Goal: Task Accomplishment & Management: Manage account settings

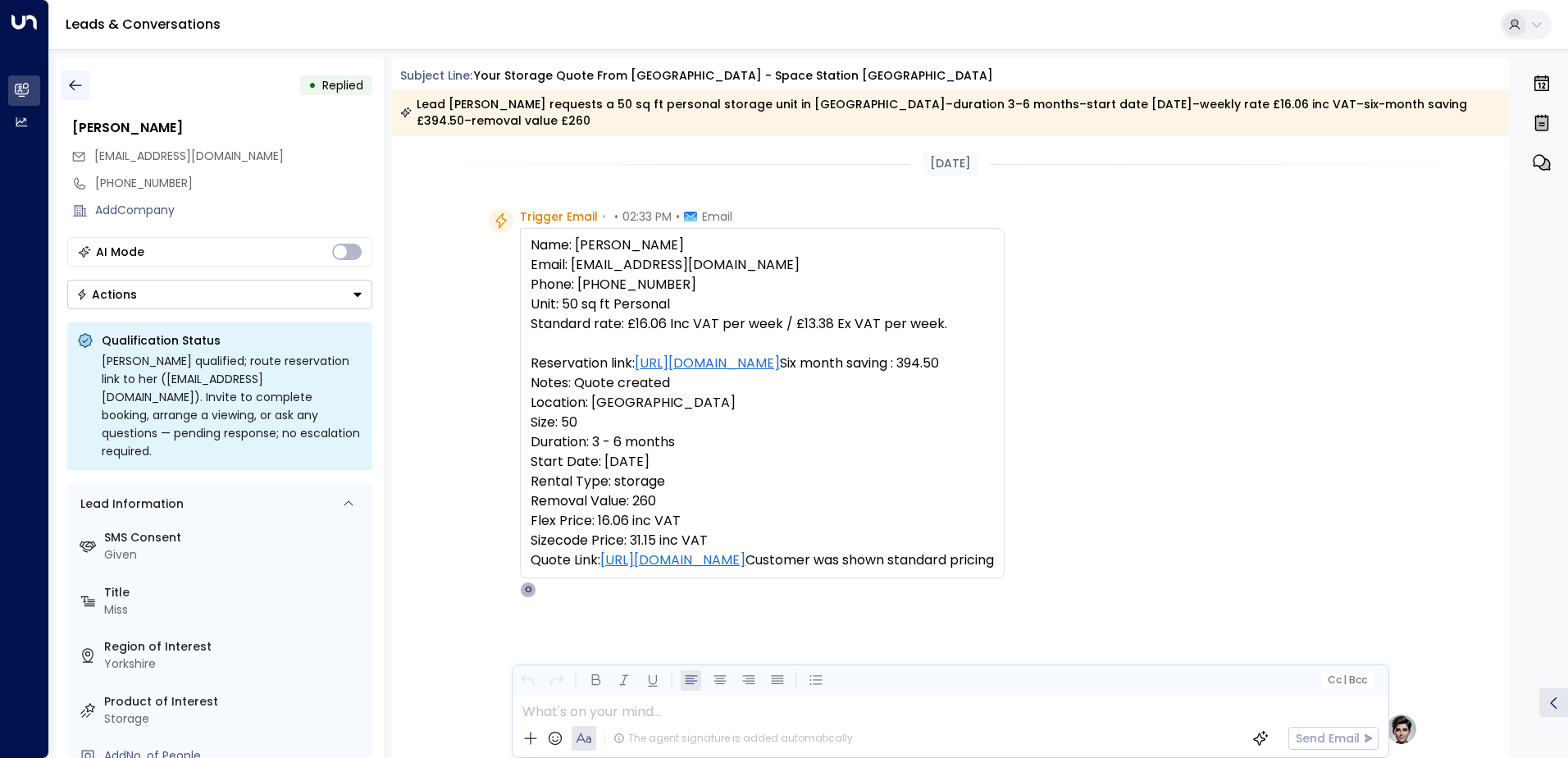
scroll to position [684, 0]
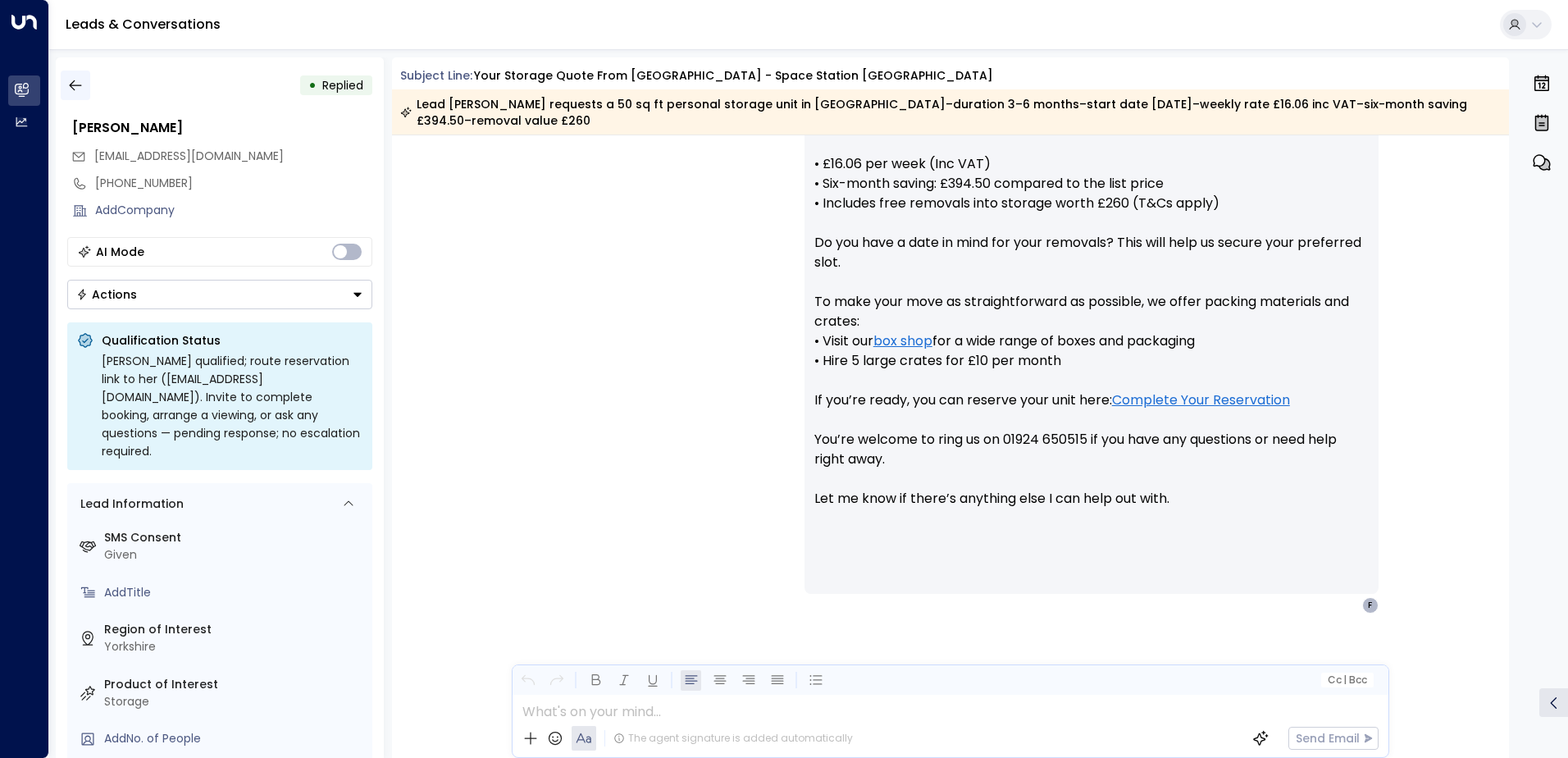
click at [79, 92] on icon "button" at bounding box center [75, 85] width 17 height 17
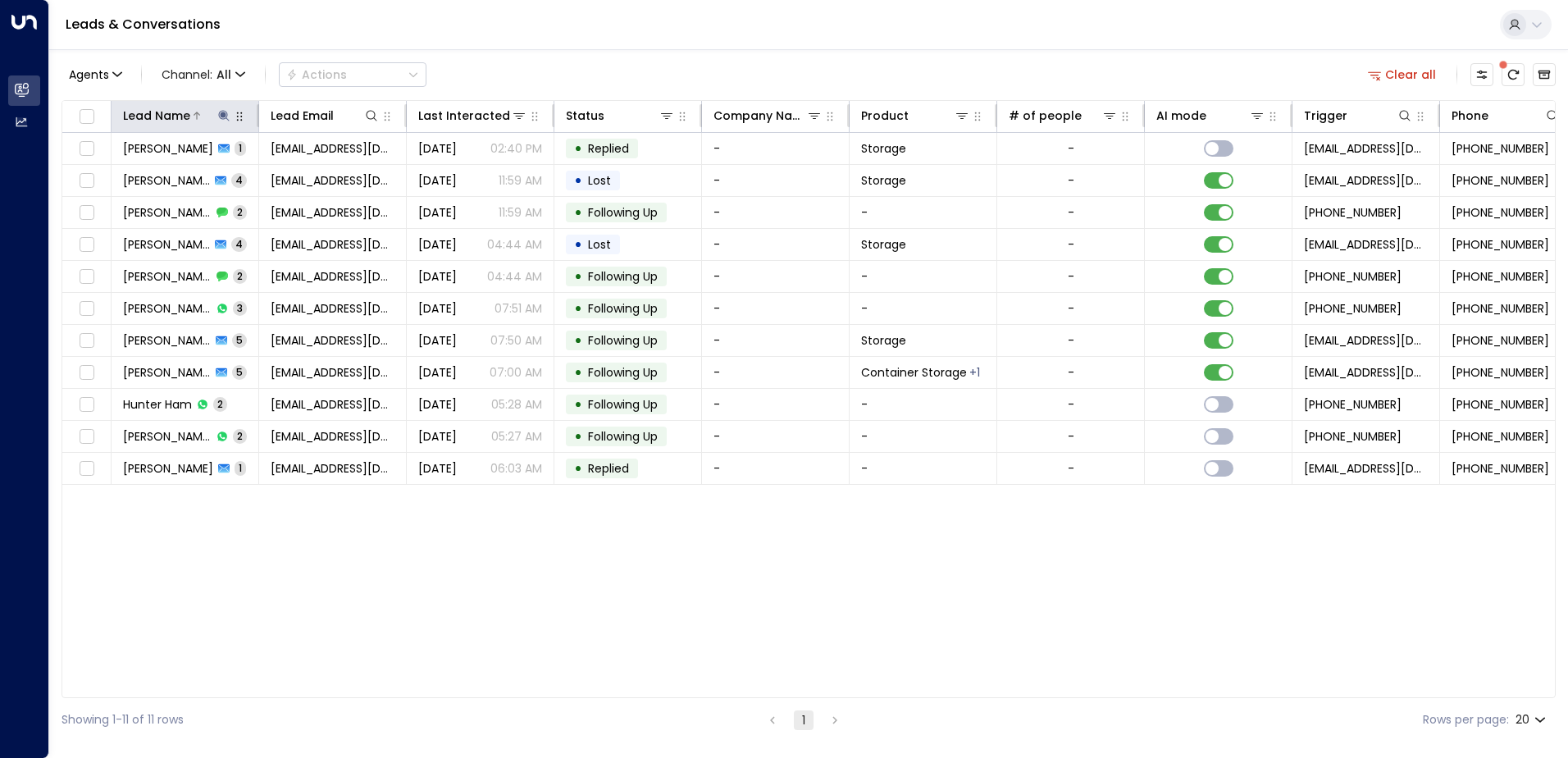
click at [226, 122] on button at bounding box center [224, 115] width 17 height 17
type input "*"
type input "*******"
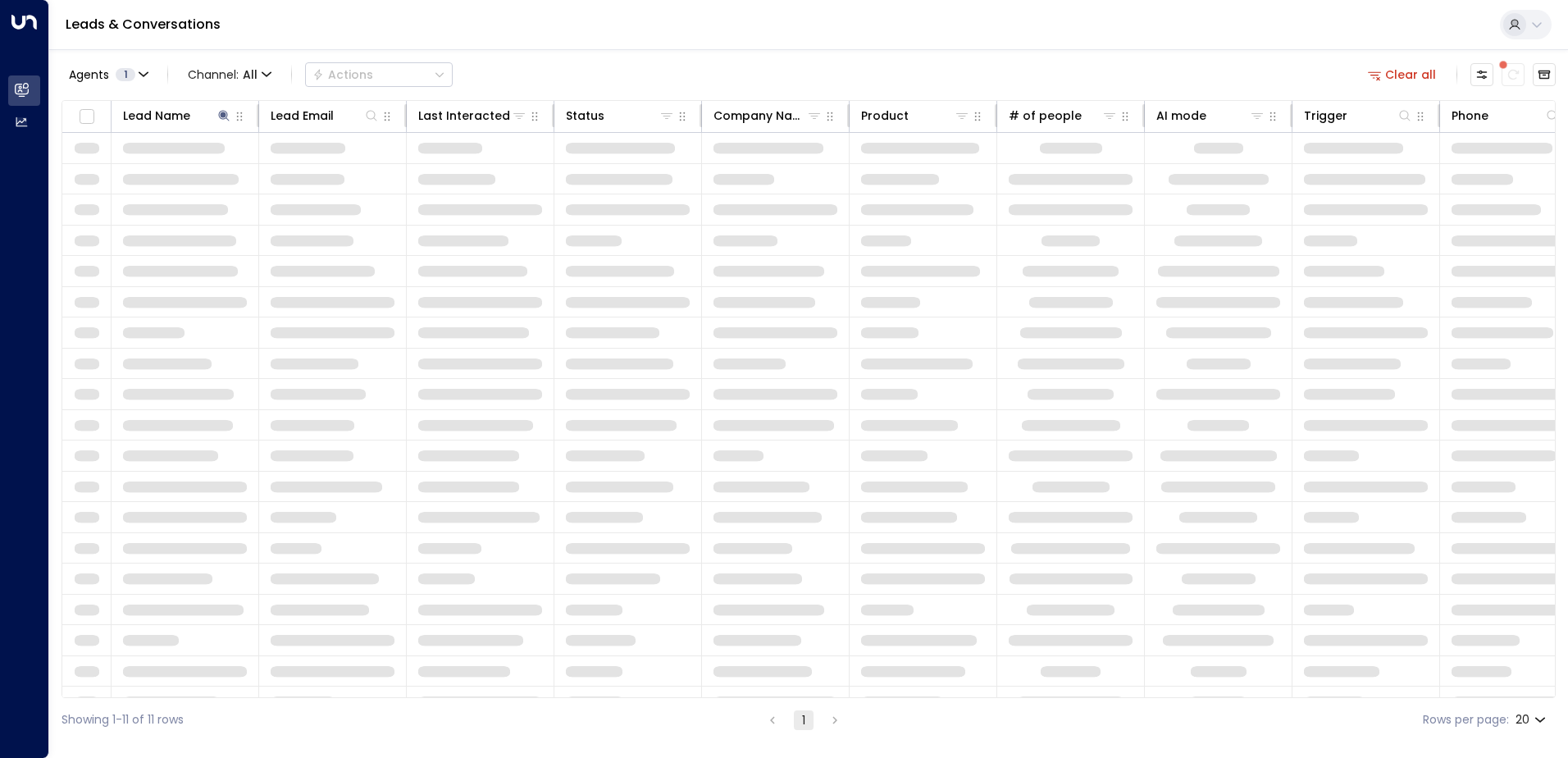
click at [747, 52] on div "Agents 1 Channel: All Actions Clear all Lead Name Lead Email Last Interacted St…" at bounding box center [809, 396] width 1494 height 693
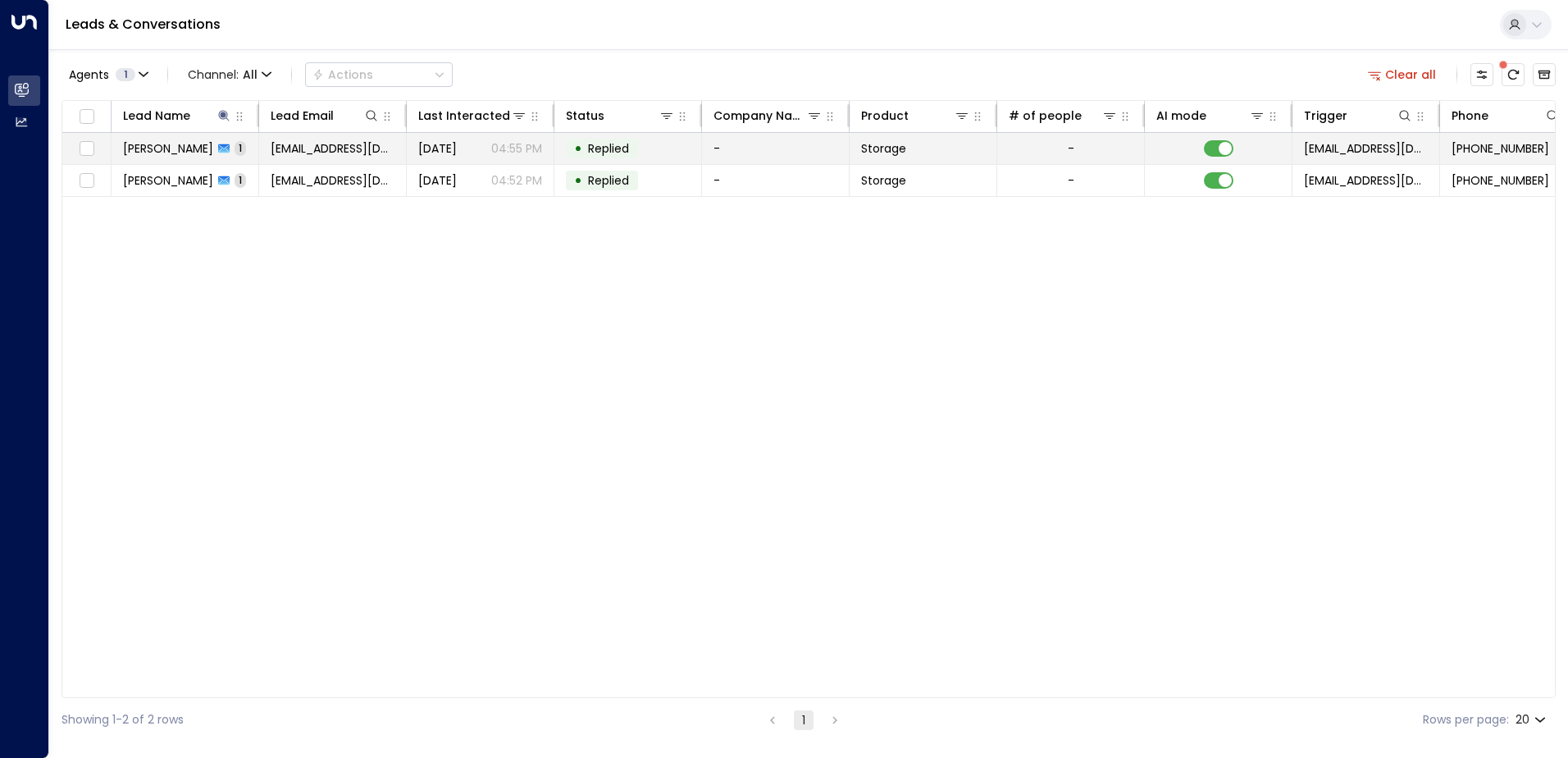
click at [135, 152] on span "[PERSON_NAME]" at bounding box center [168, 149] width 90 height 17
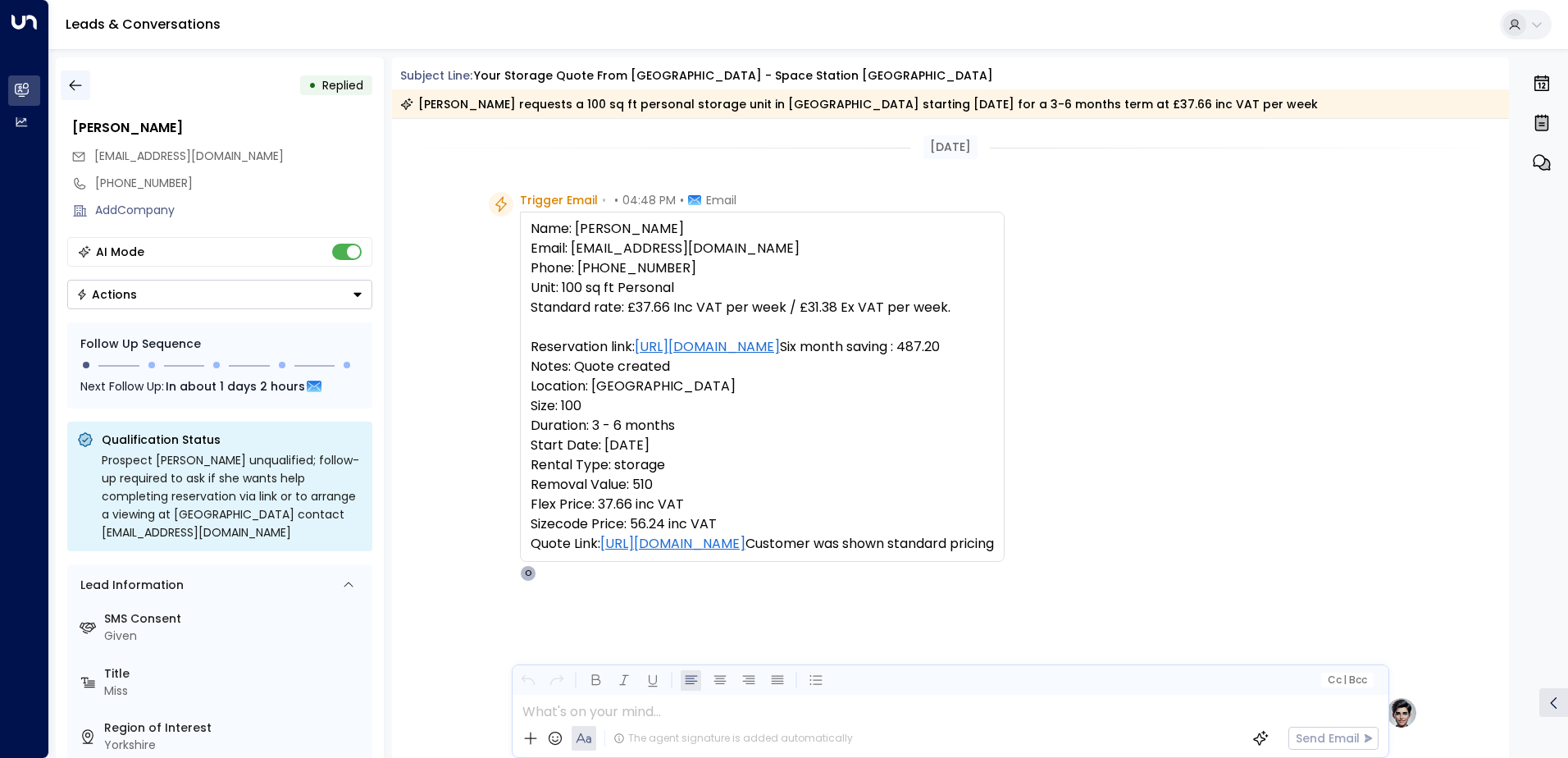
click at [85, 89] on button "button" at bounding box center [75, 85] width 29 height 29
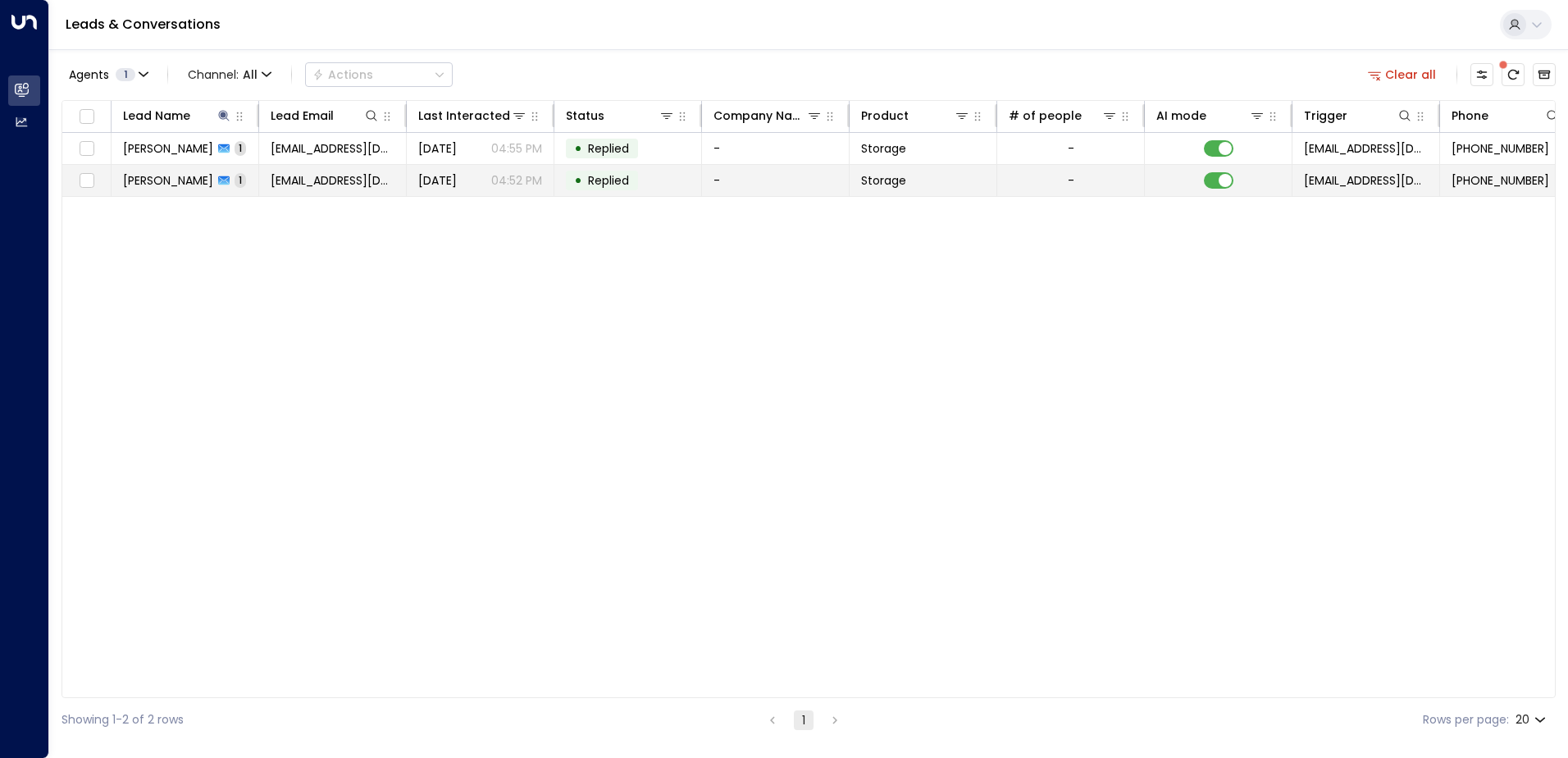
click at [176, 183] on span "[PERSON_NAME]" at bounding box center [168, 181] width 90 height 17
